Goal: Use online tool/utility: Utilize a website feature to perform a specific function

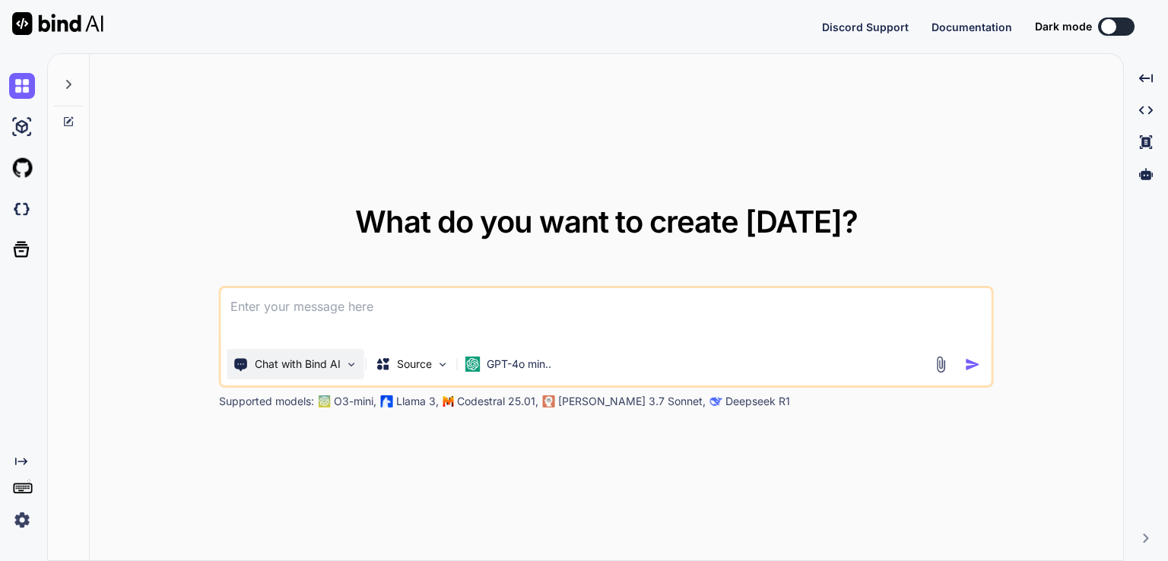
click at [324, 366] on p "Chat with Bind AI" at bounding box center [298, 364] width 86 height 15
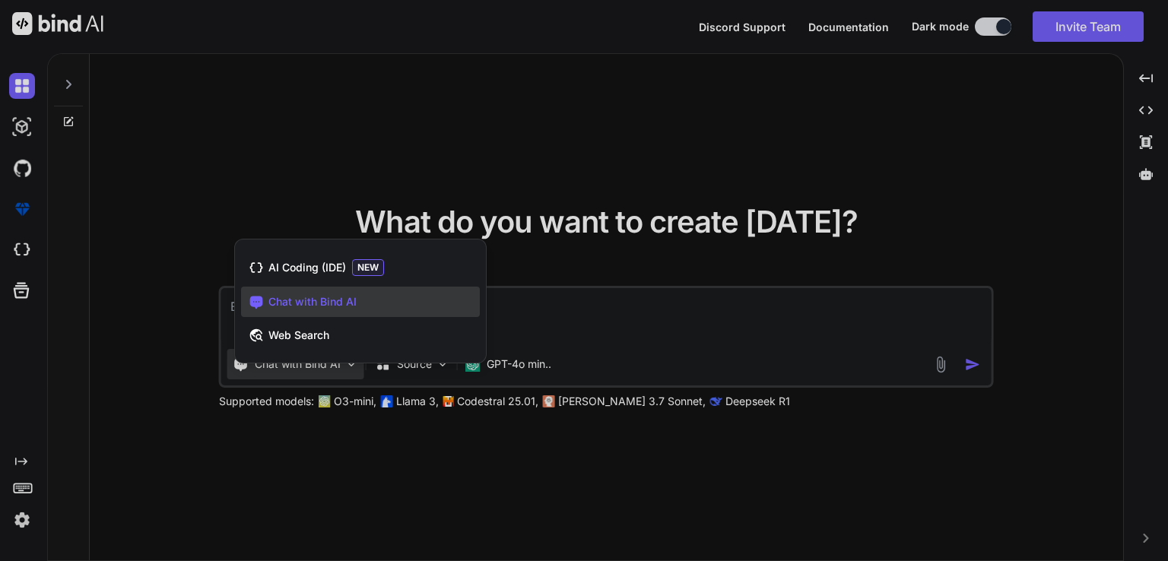
click at [426, 437] on div at bounding box center [584, 280] width 1168 height 561
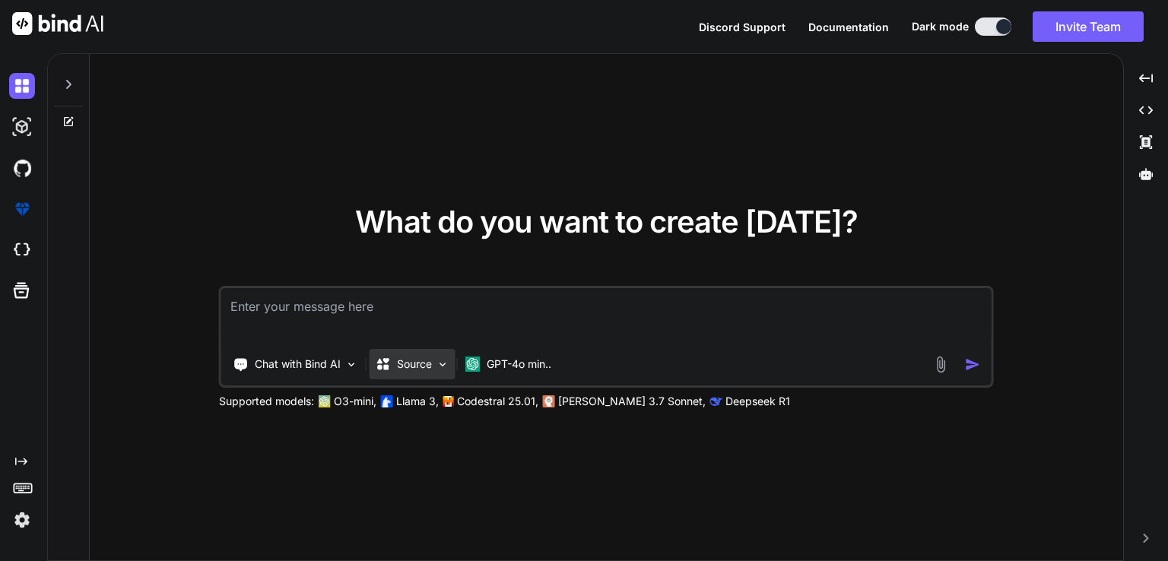
click at [417, 360] on p "Source" at bounding box center [414, 364] width 35 height 15
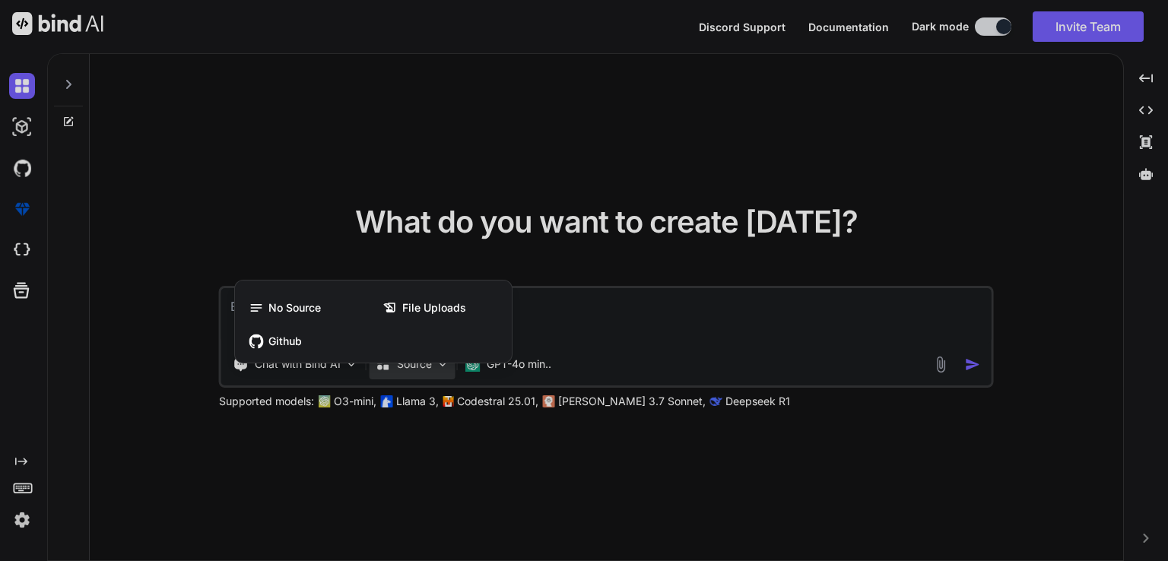
click at [460, 418] on div at bounding box center [584, 280] width 1168 height 561
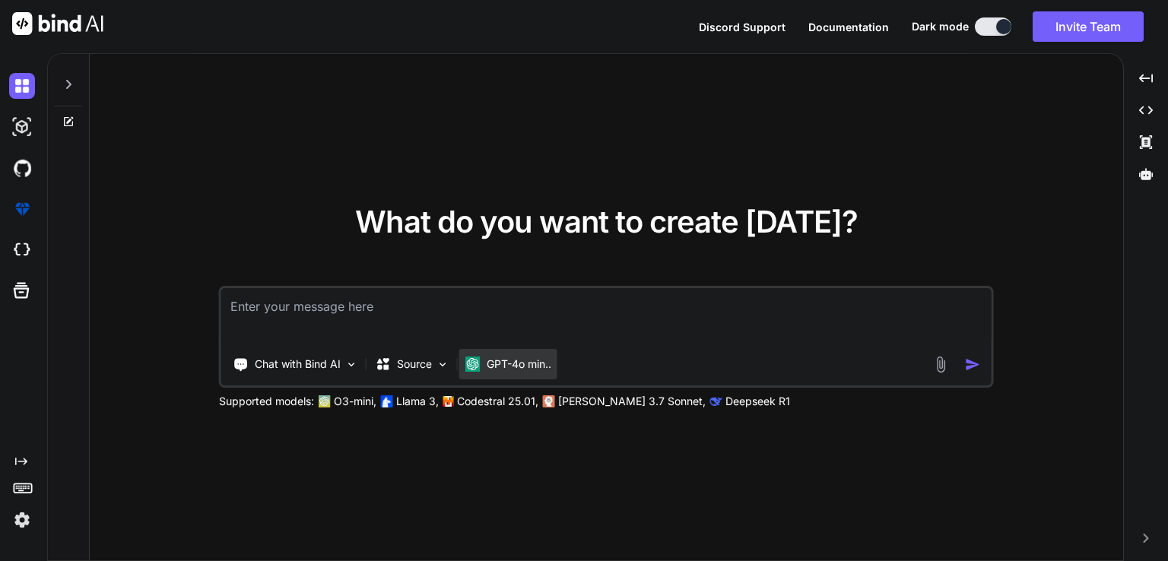
click at [518, 355] on div "GPT-4o min.." at bounding box center [508, 364] width 98 height 30
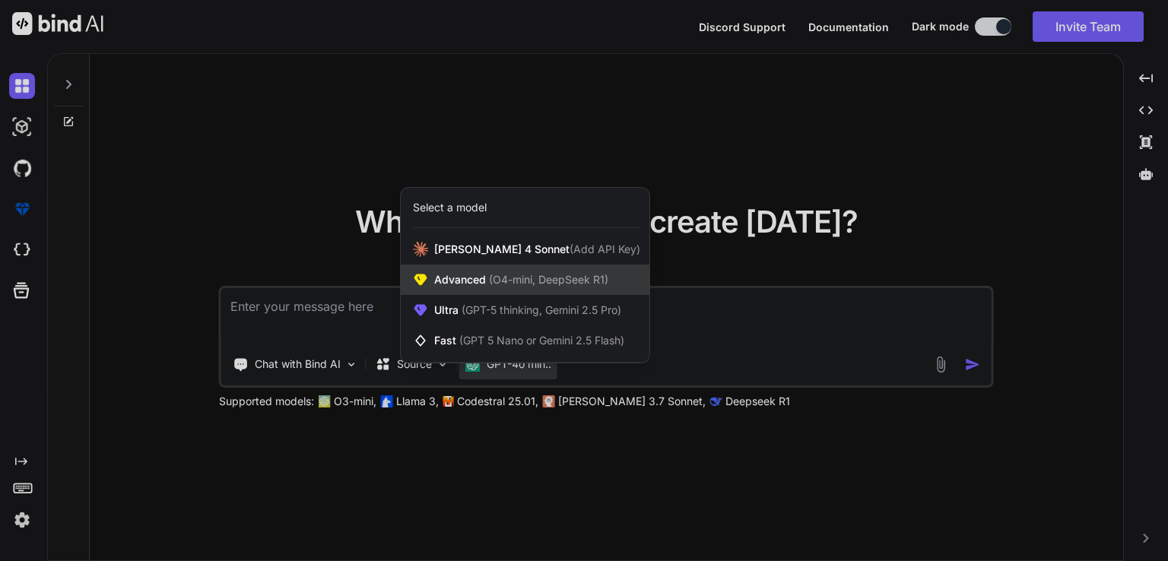
click at [534, 281] on span "(O4-mini, DeepSeek R1)" at bounding box center [547, 279] width 122 height 13
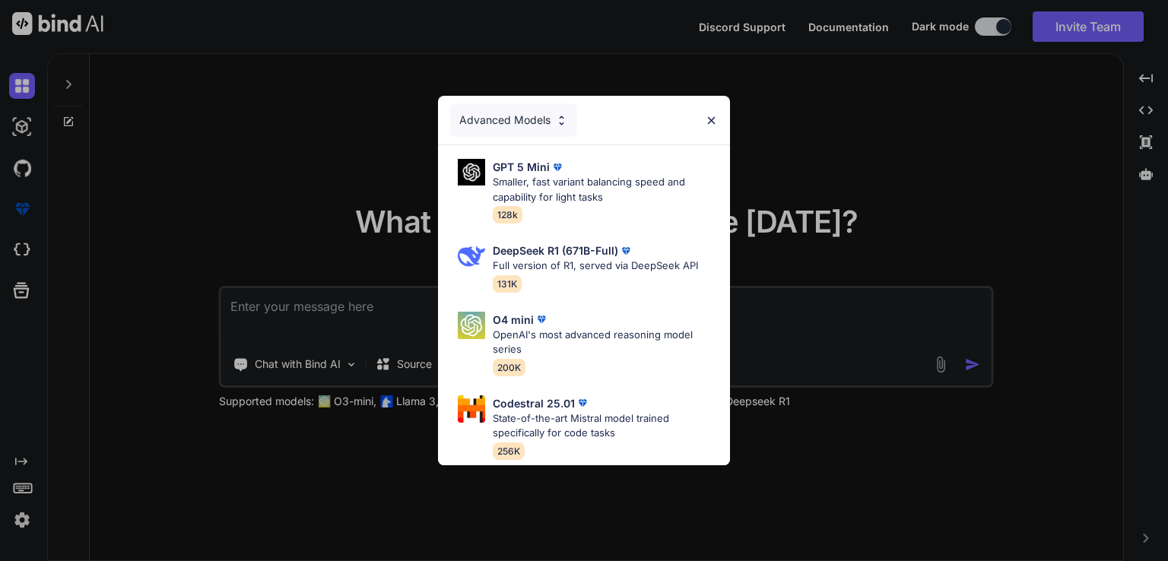
click at [718, 117] on div "Advanced Models" at bounding box center [584, 120] width 292 height 49
click at [712, 116] on img at bounding box center [711, 120] width 13 height 13
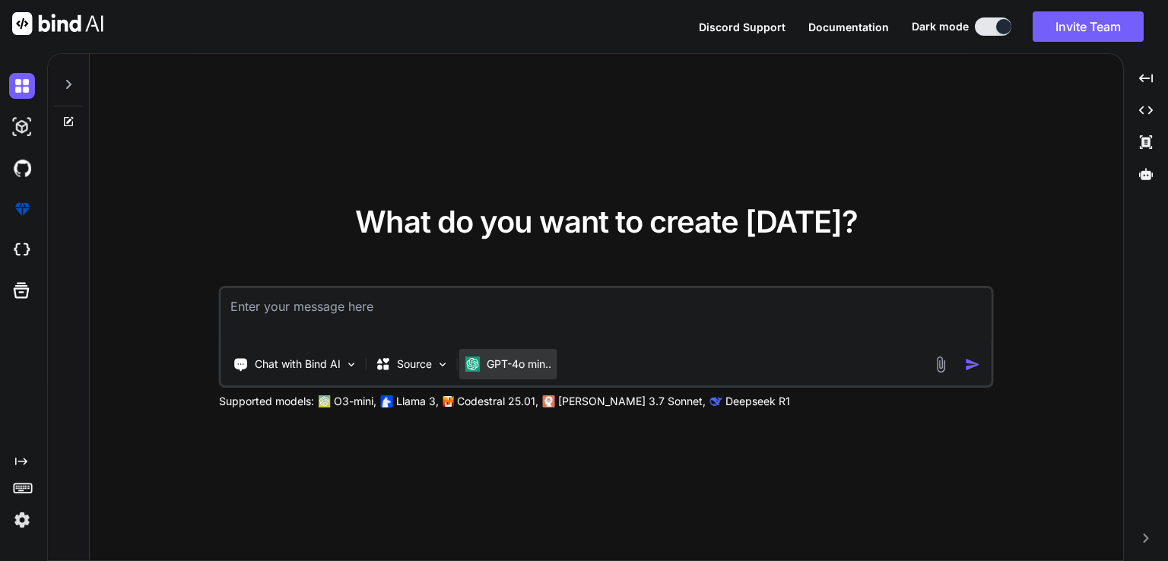
click at [512, 368] on p "GPT-4o min.." at bounding box center [519, 364] width 65 height 15
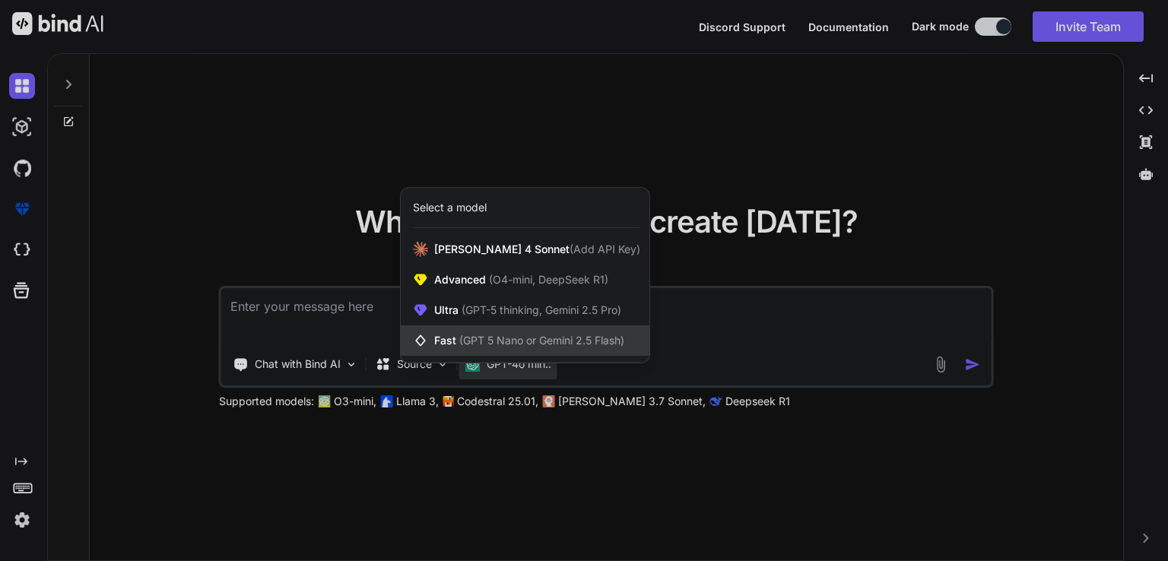
click at [524, 338] on span "(GPT 5 Nano or Gemini 2.5 Flash)" at bounding box center [541, 340] width 165 height 13
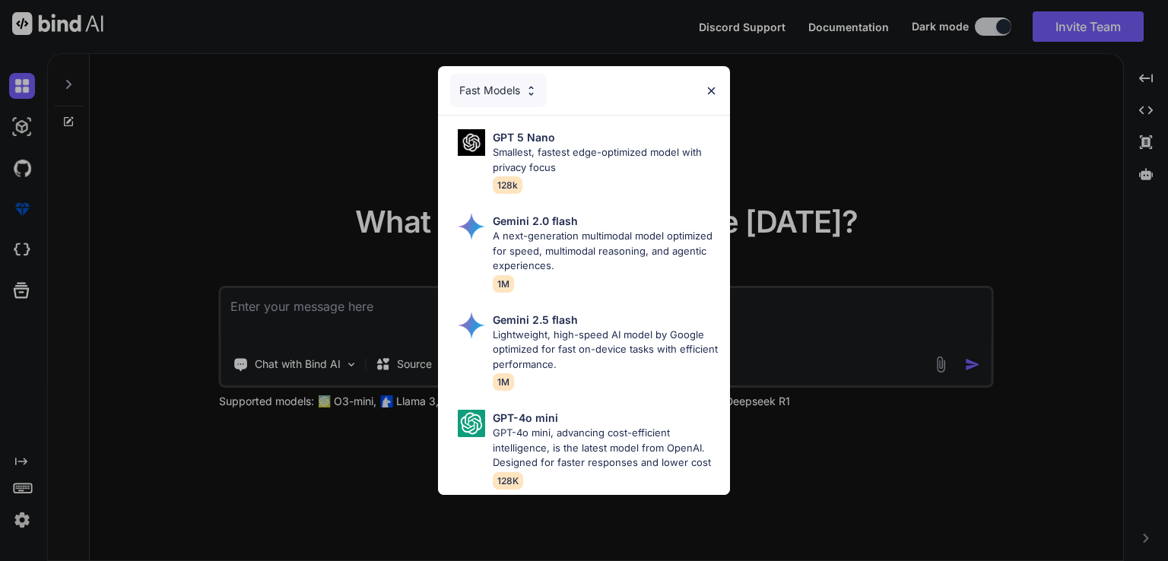
click at [710, 84] on img at bounding box center [711, 90] width 13 height 13
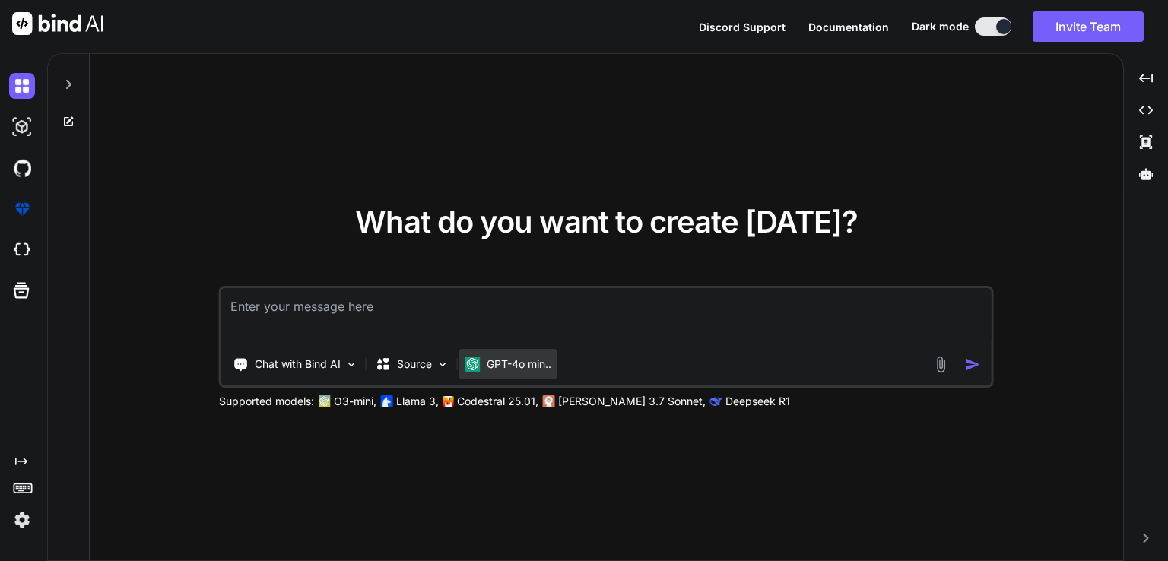
click at [526, 363] on p "GPT-4o min.." at bounding box center [519, 364] width 65 height 15
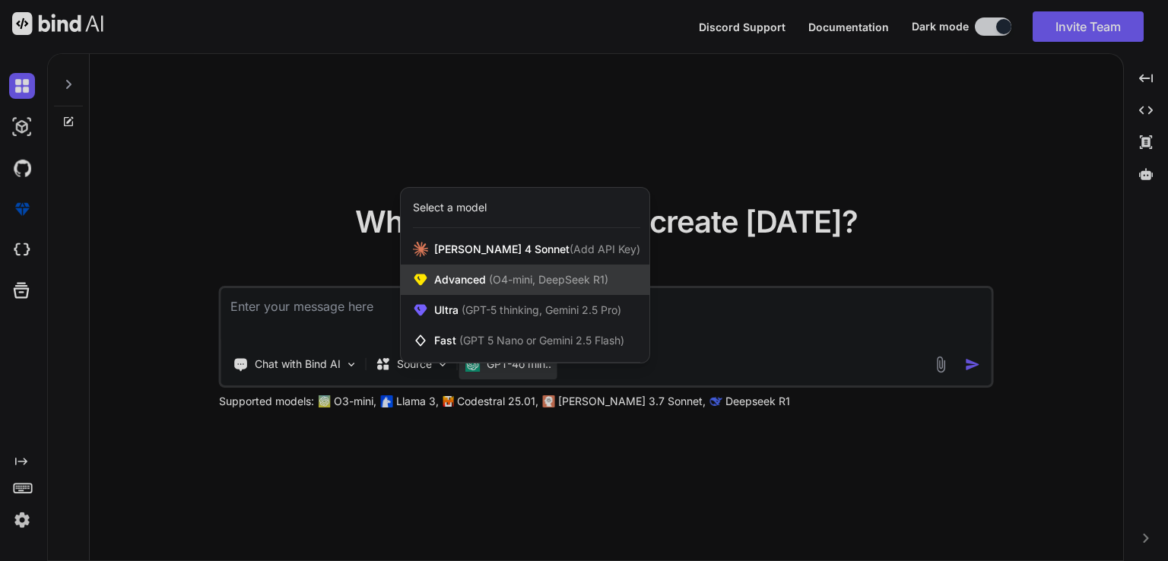
click at [472, 290] on div "Advanced (O4-mini, DeepSeek R1)" at bounding box center [525, 280] width 249 height 30
type textarea "x"
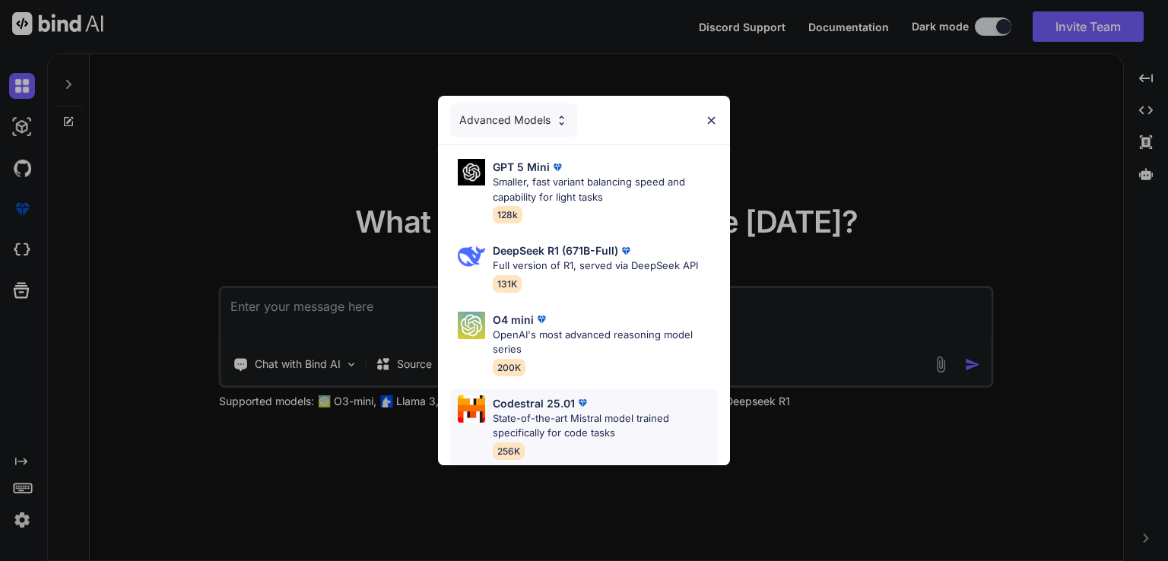
click at [582, 411] on p "State-of-the-art Mistral model trained specifically for code tasks" at bounding box center [605, 426] width 225 height 30
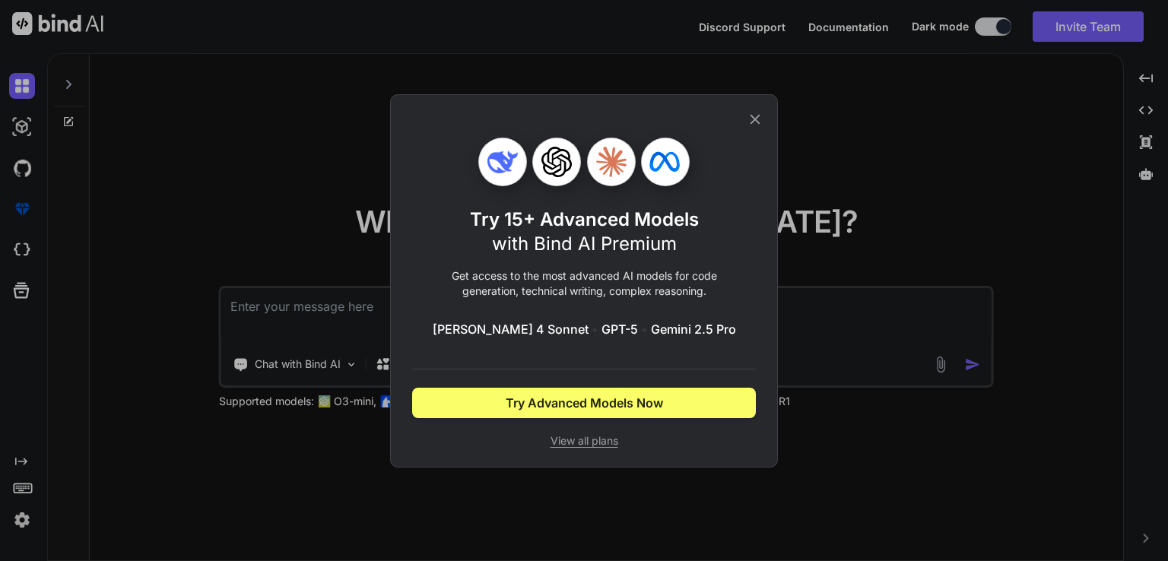
click at [752, 116] on icon at bounding box center [755, 119] width 10 height 10
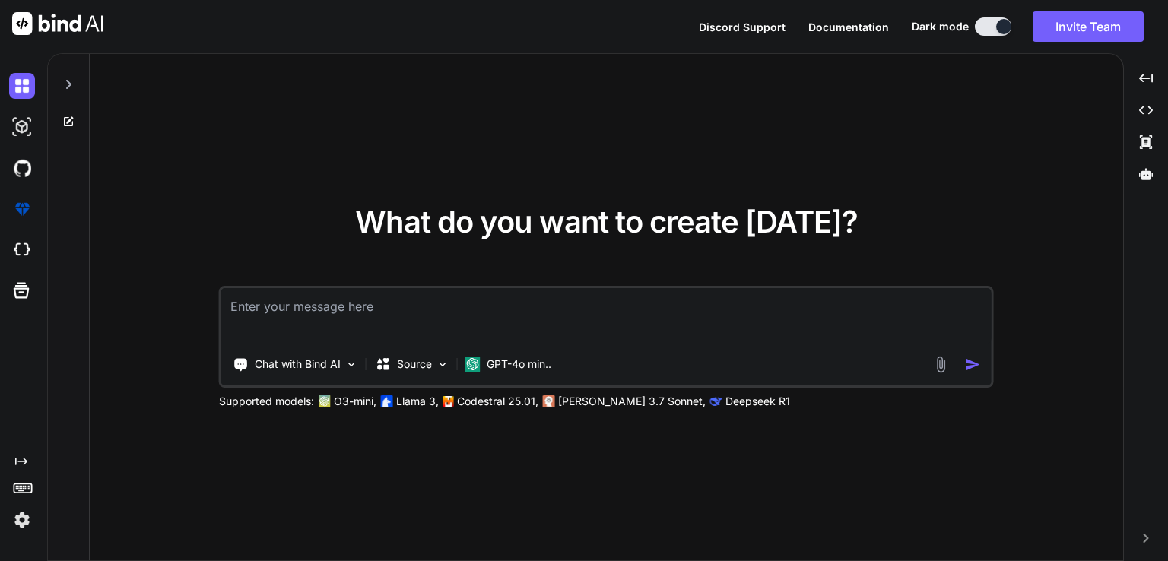
click at [22, 456] on icon "Created with Pixso." at bounding box center [21, 461] width 12 height 12
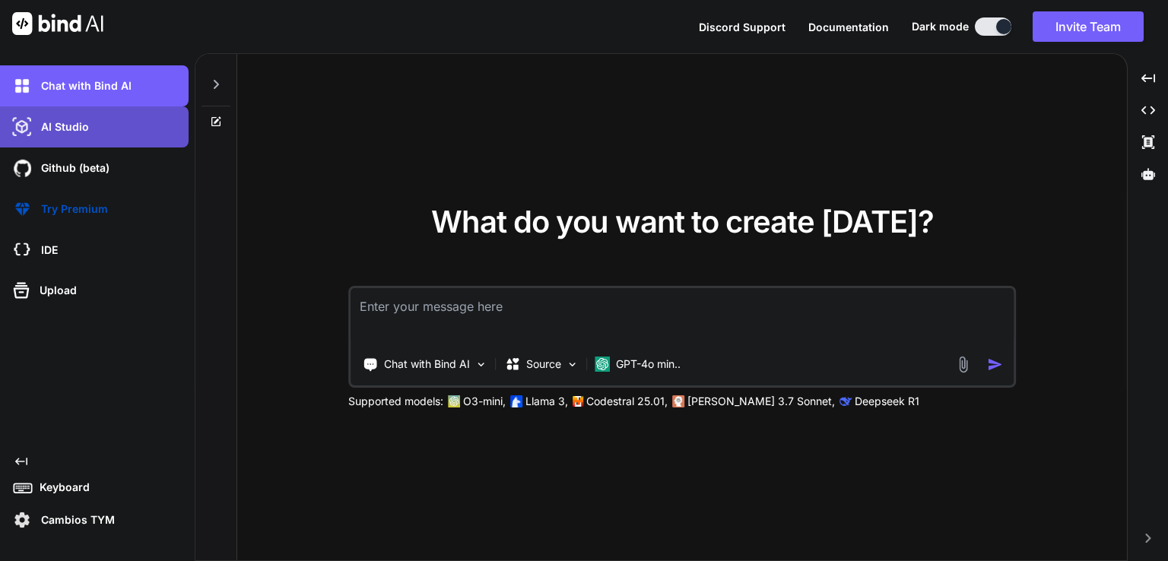
click at [66, 143] on div "AI Studio" at bounding box center [94, 126] width 189 height 41
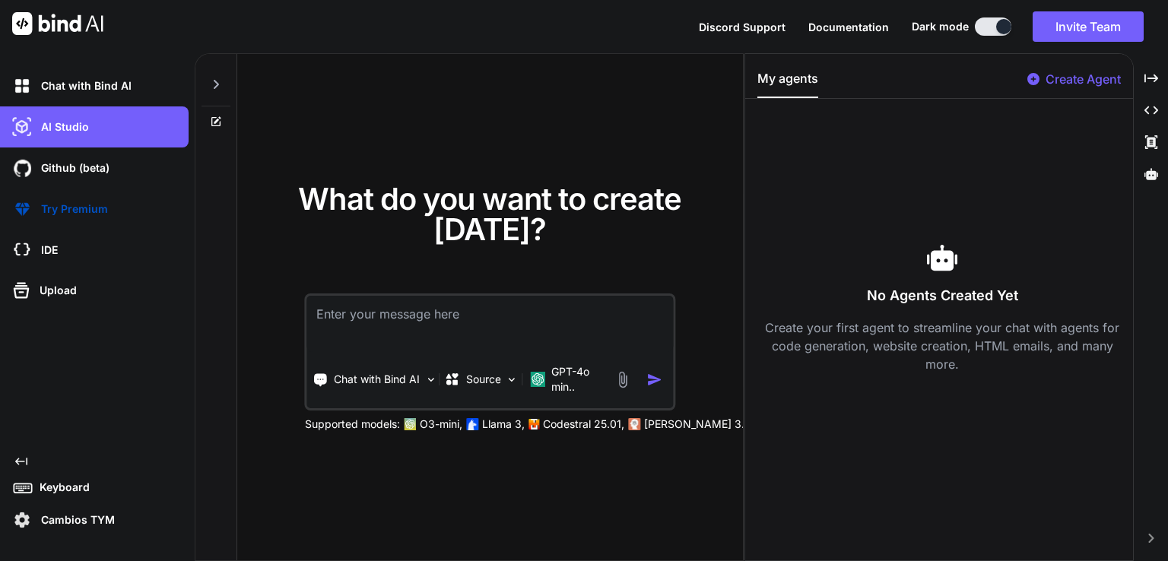
click at [883, 210] on div "No Agents Created Yet Create your first agent to streamline your chat with agen…" at bounding box center [941, 308] width 369 height 394
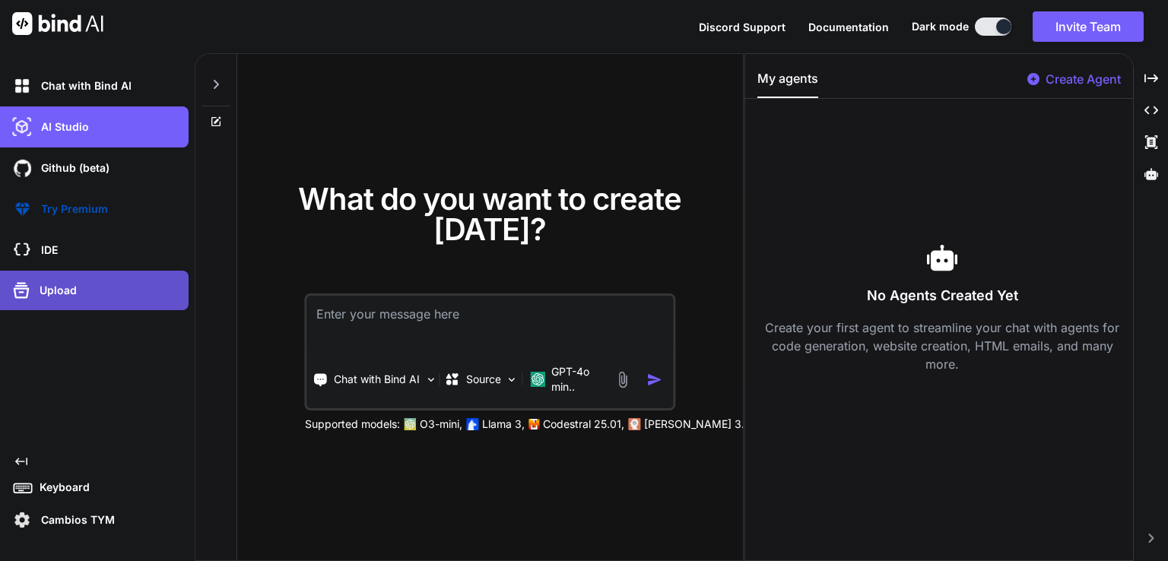
click at [73, 271] on div "Upload" at bounding box center [94, 291] width 189 height 40
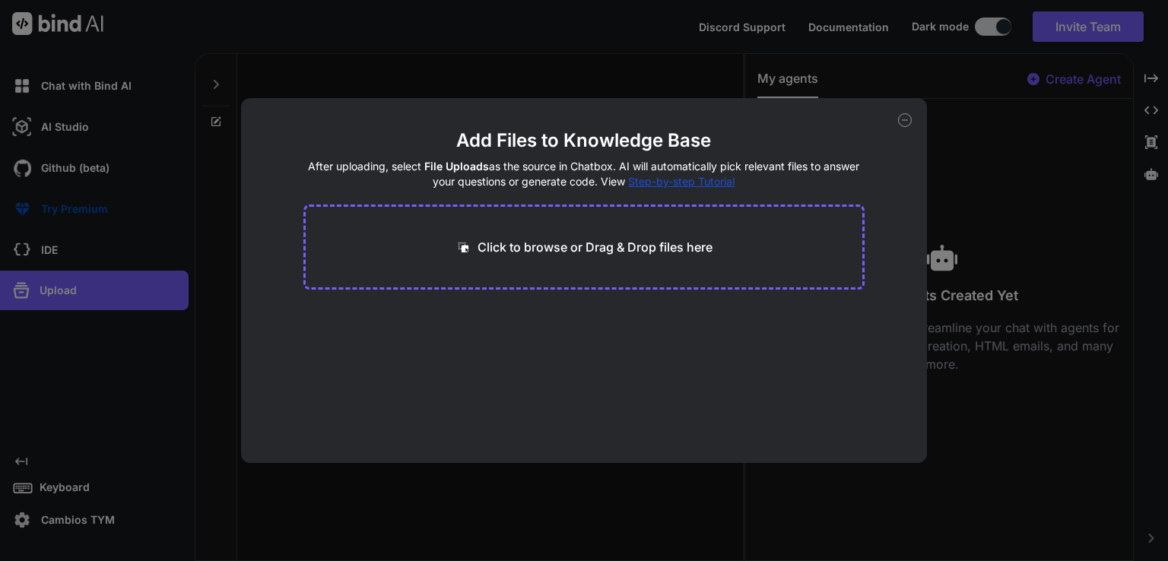
click at [64, 253] on div "Add Files to Knowledge Base After uploading, select File Uploads as the source …" at bounding box center [584, 280] width 1168 height 561
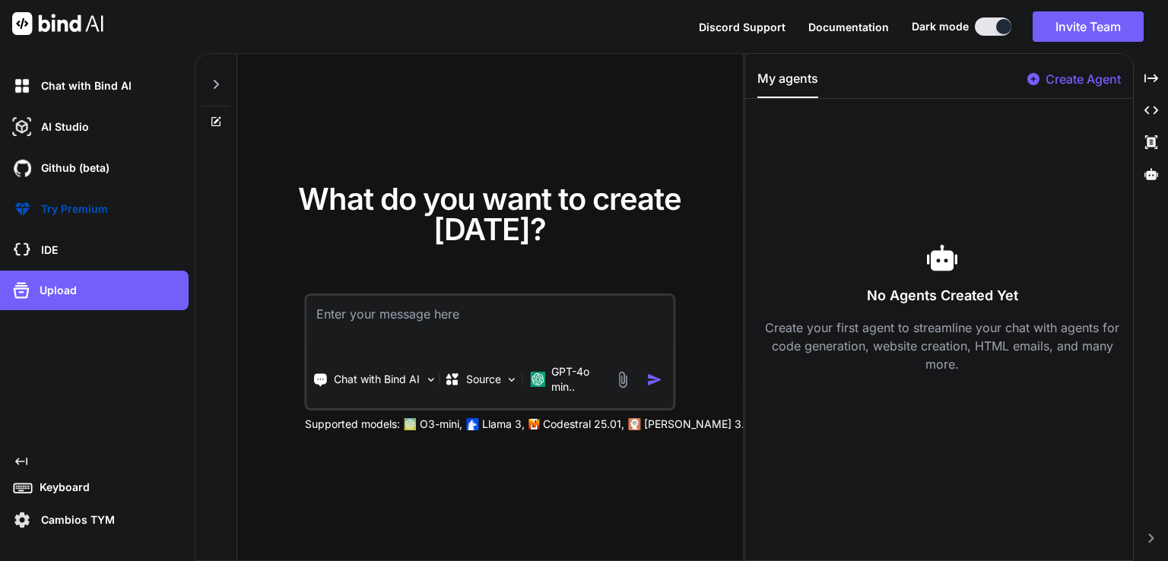
click at [64, 253] on div "IDE" at bounding box center [98, 250] width 179 height 26
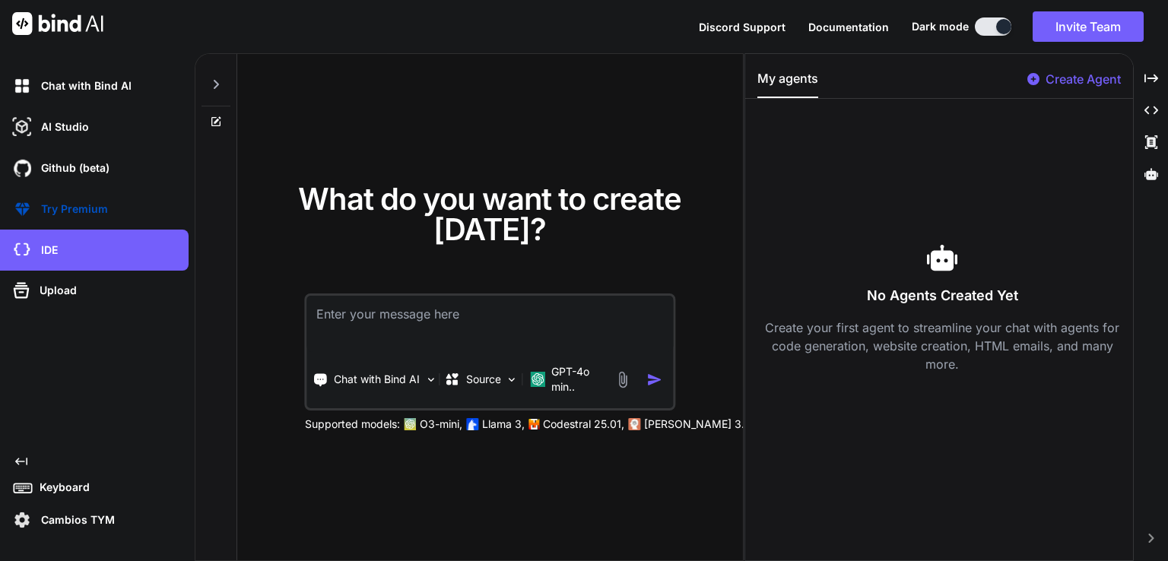
click at [1061, 81] on p "Create Agent" at bounding box center [1082, 79] width 75 height 18
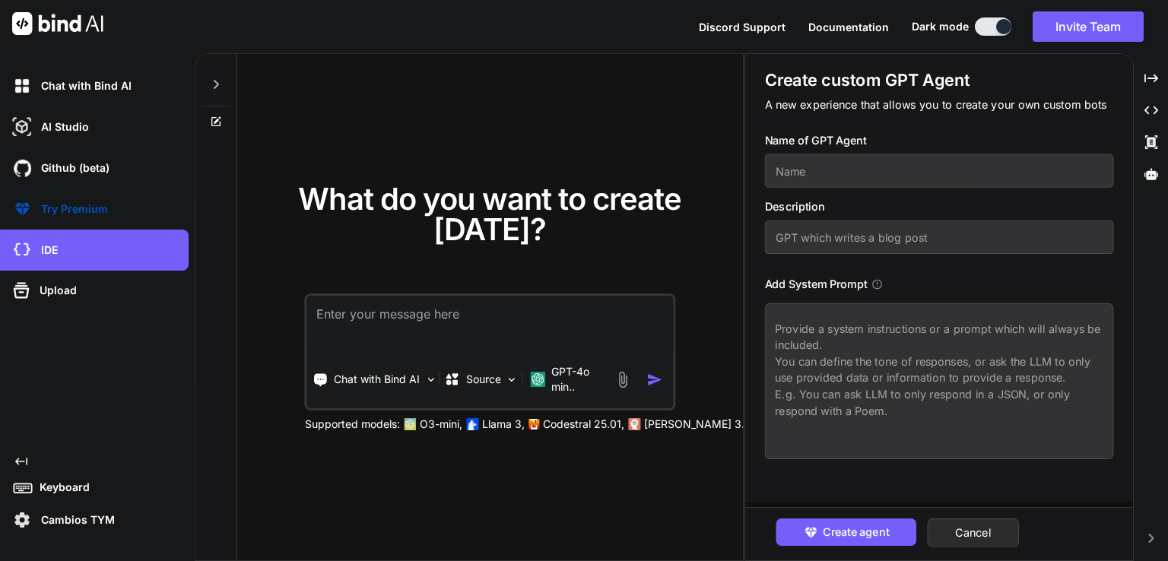
click at [866, 250] on input "text" at bounding box center [939, 236] width 349 height 33
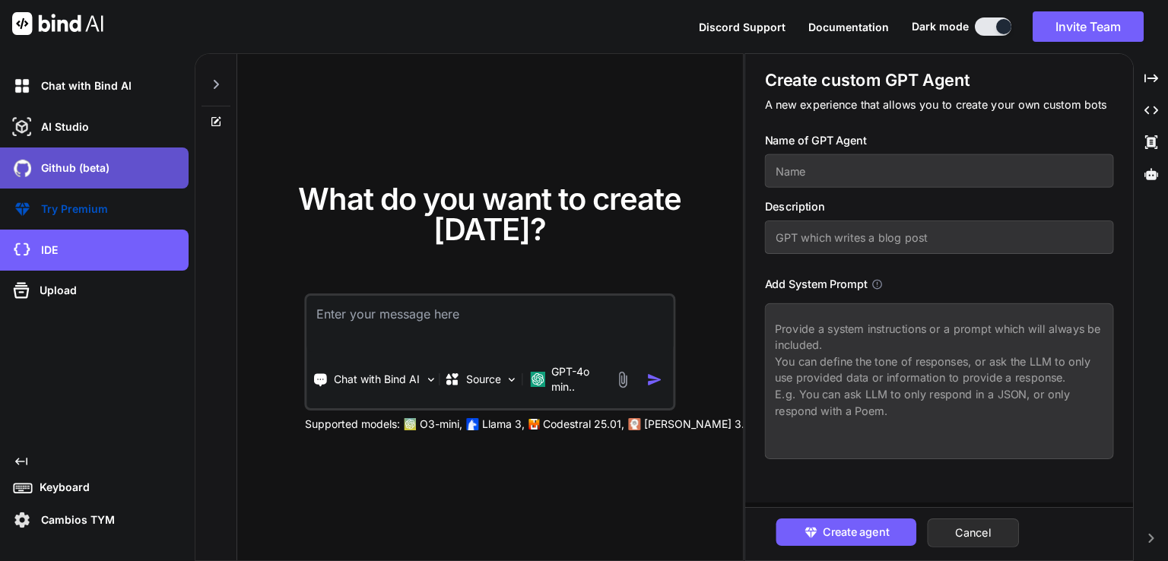
click at [90, 163] on p "Github (beta)" at bounding box center [72, 167] width 74 height 15
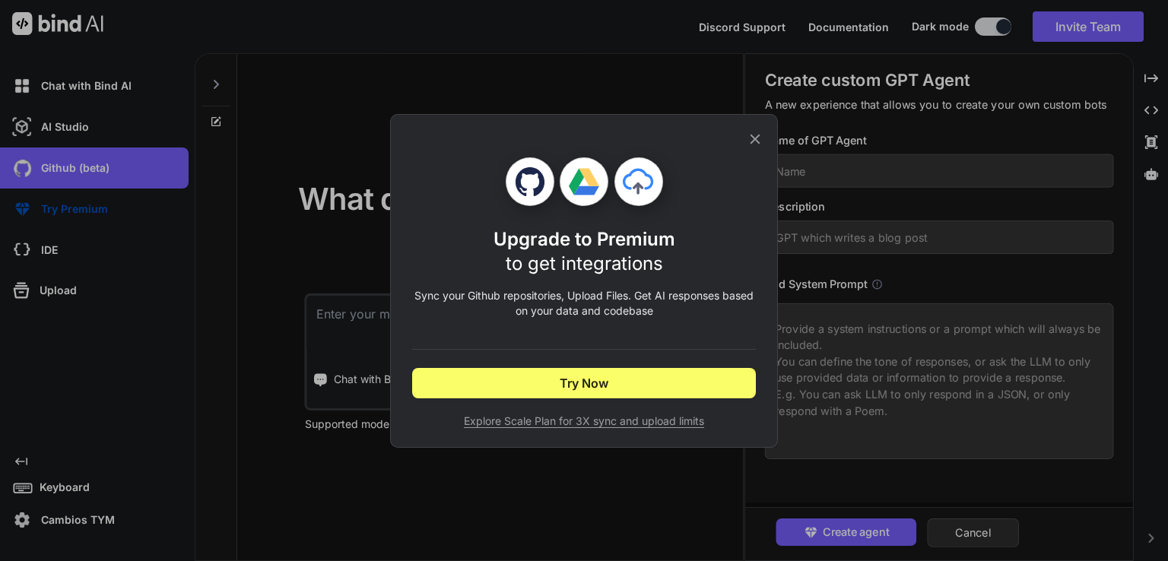
click at [759, 141] on icon at bounding box center [754, 139] width 17 height 17
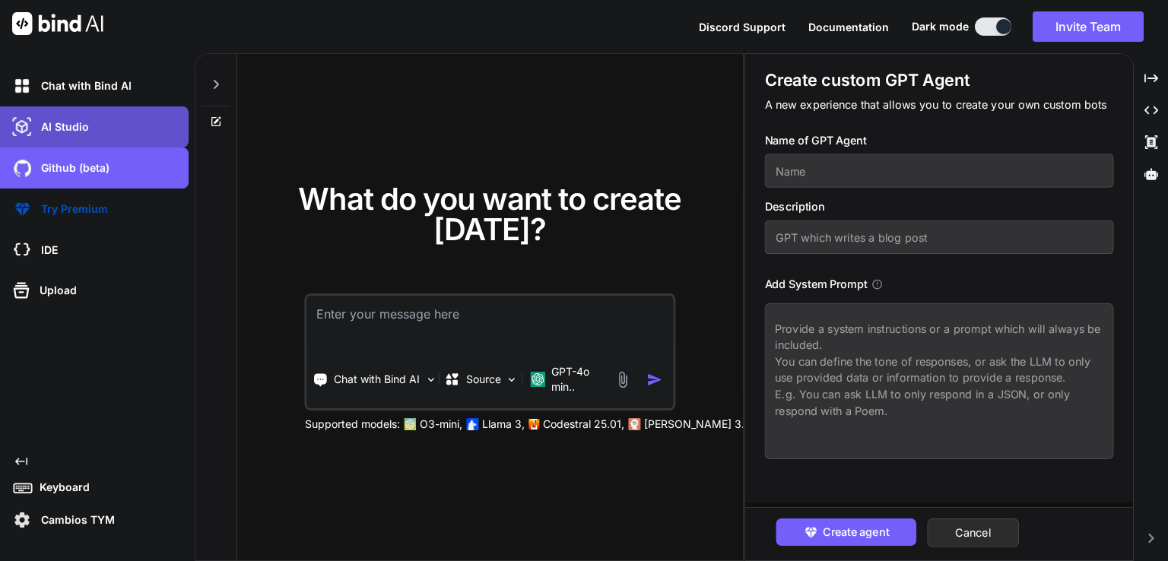
click at [68, 131] on p "AI Studio" at bounding box center [62, 126] width 54 height 15
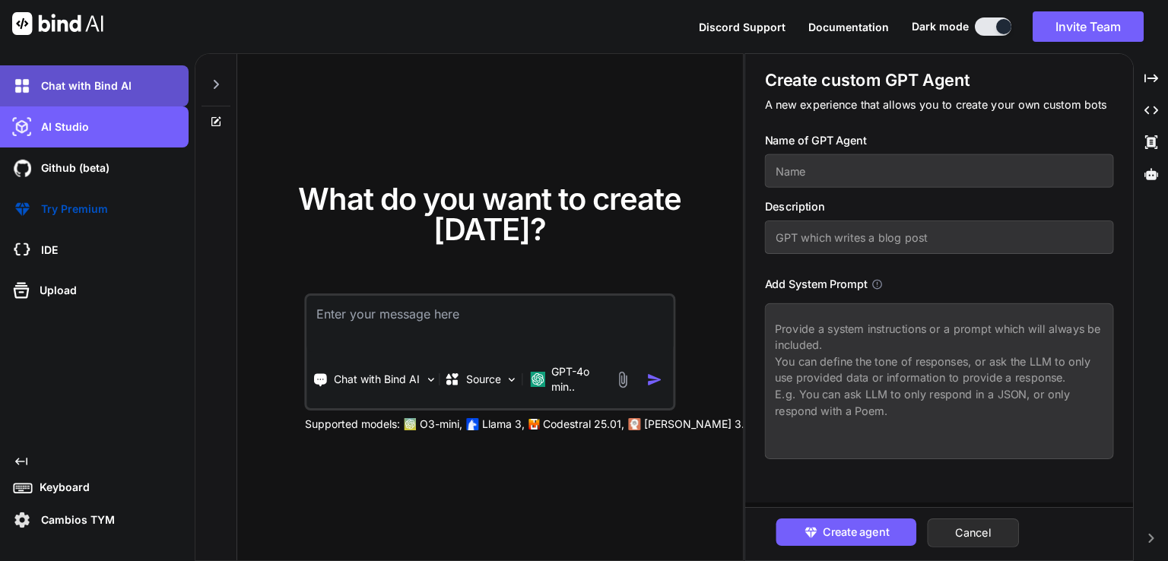
click at [100, 90] on p "Chat with Bind AI" at bounding box center [83, 85] width 97 height 15
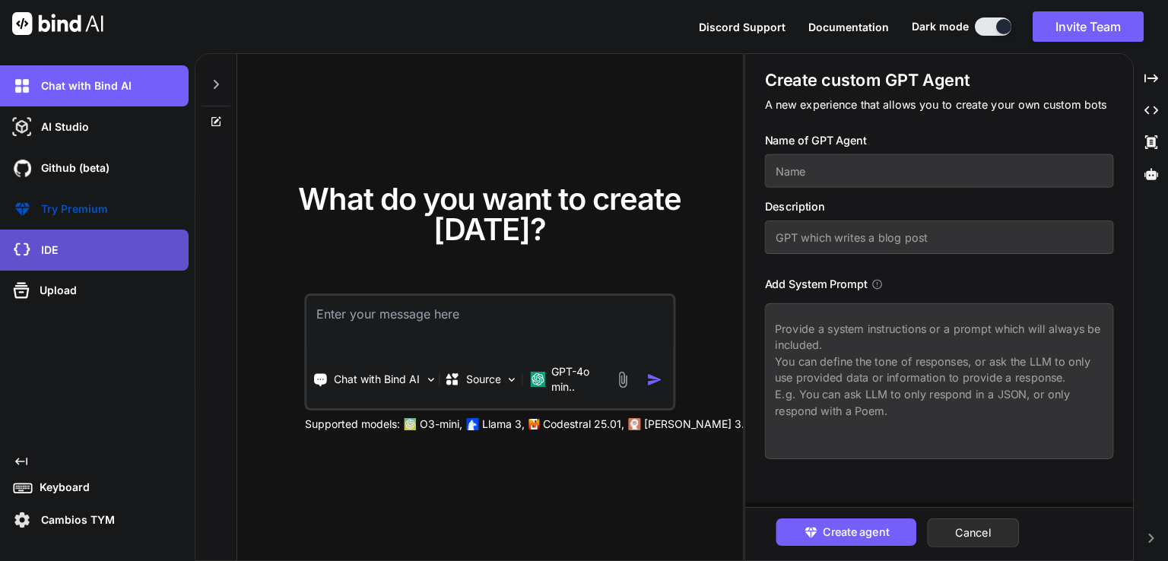
click at [73, 258] on div "IDE" at bounding box center [98, 250] width 179 height 26
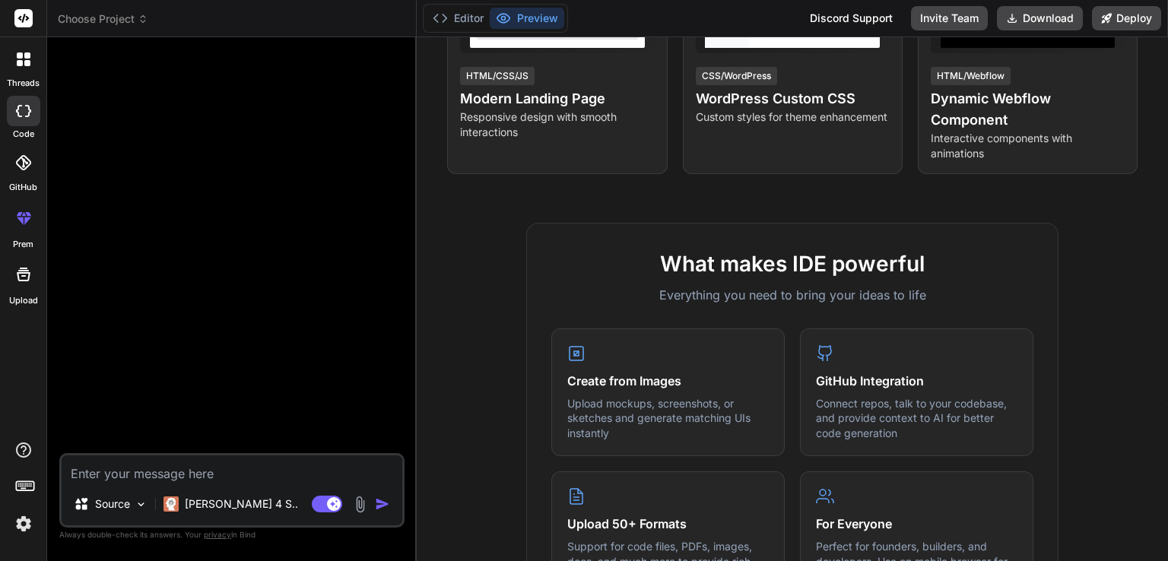
scroll to position [379, 0]
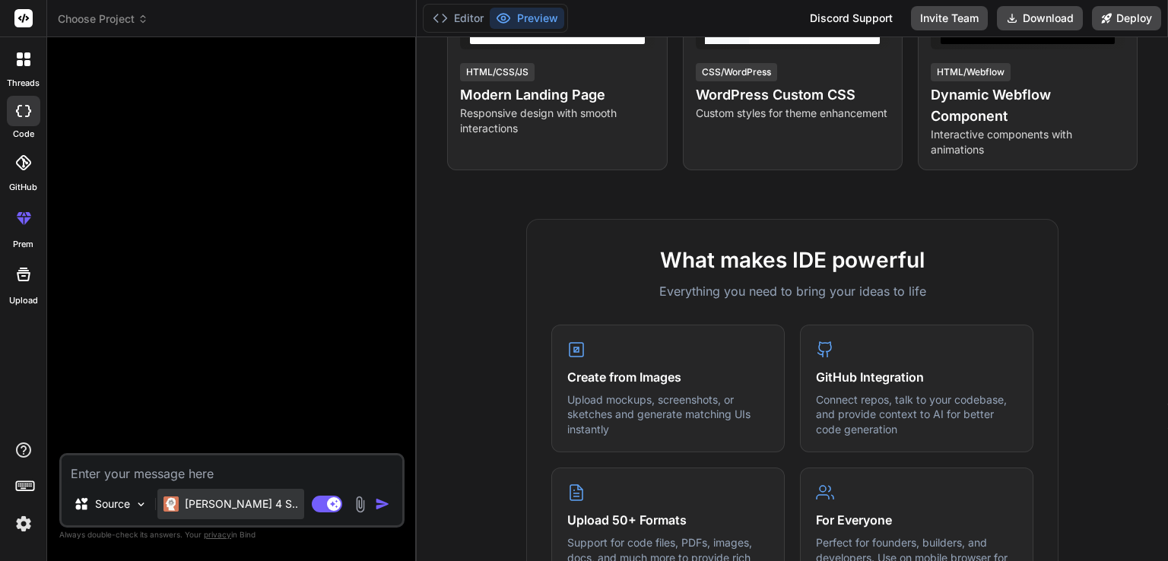
click at [192, 509] on p "Claude 4 S.." at bounding box center [241, 503] width 113 height 15
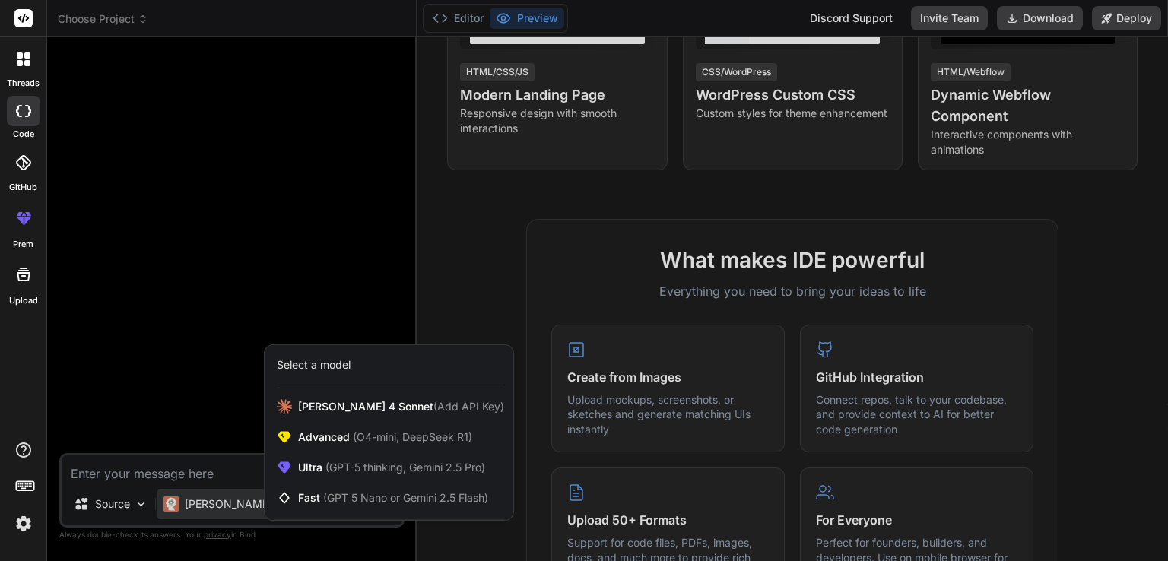
click at [137, 509] on div at bounding box center [584, 280] width 1168 height 561
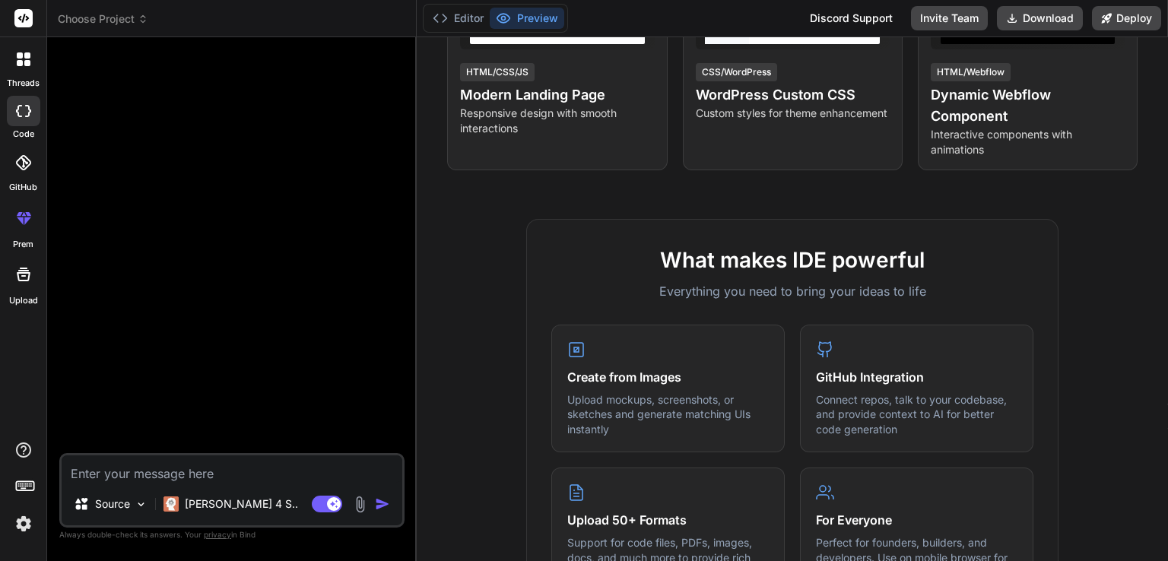
click at [137, 509] on img at bounding box center [141, 504] width 13 height 13
type textarea "x"
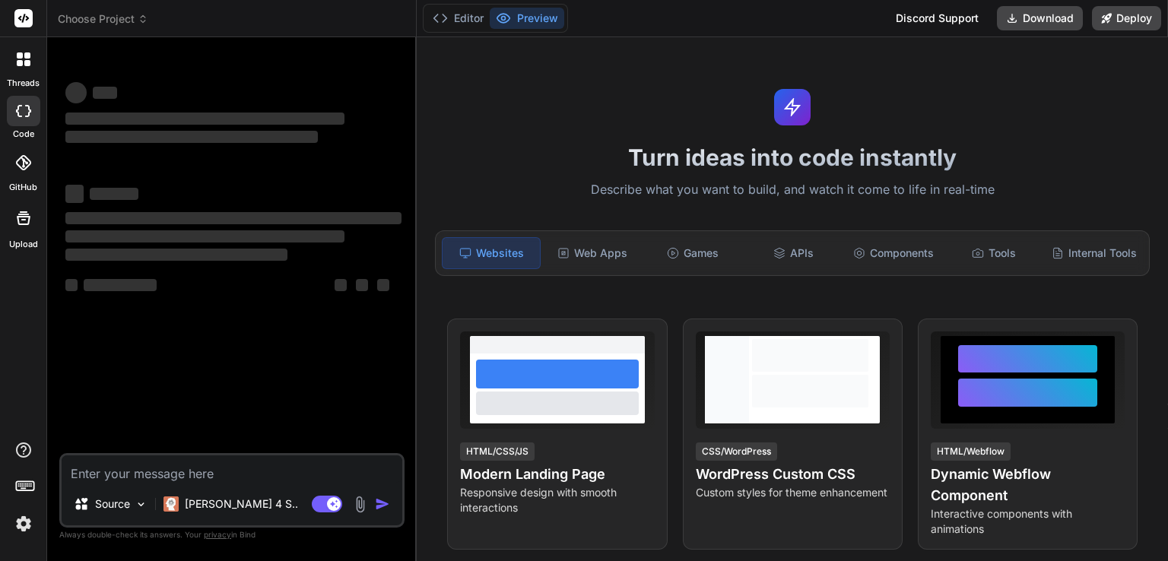
type textarea "x"
